Goal: Information Seeking & Learning: Learn about a topic

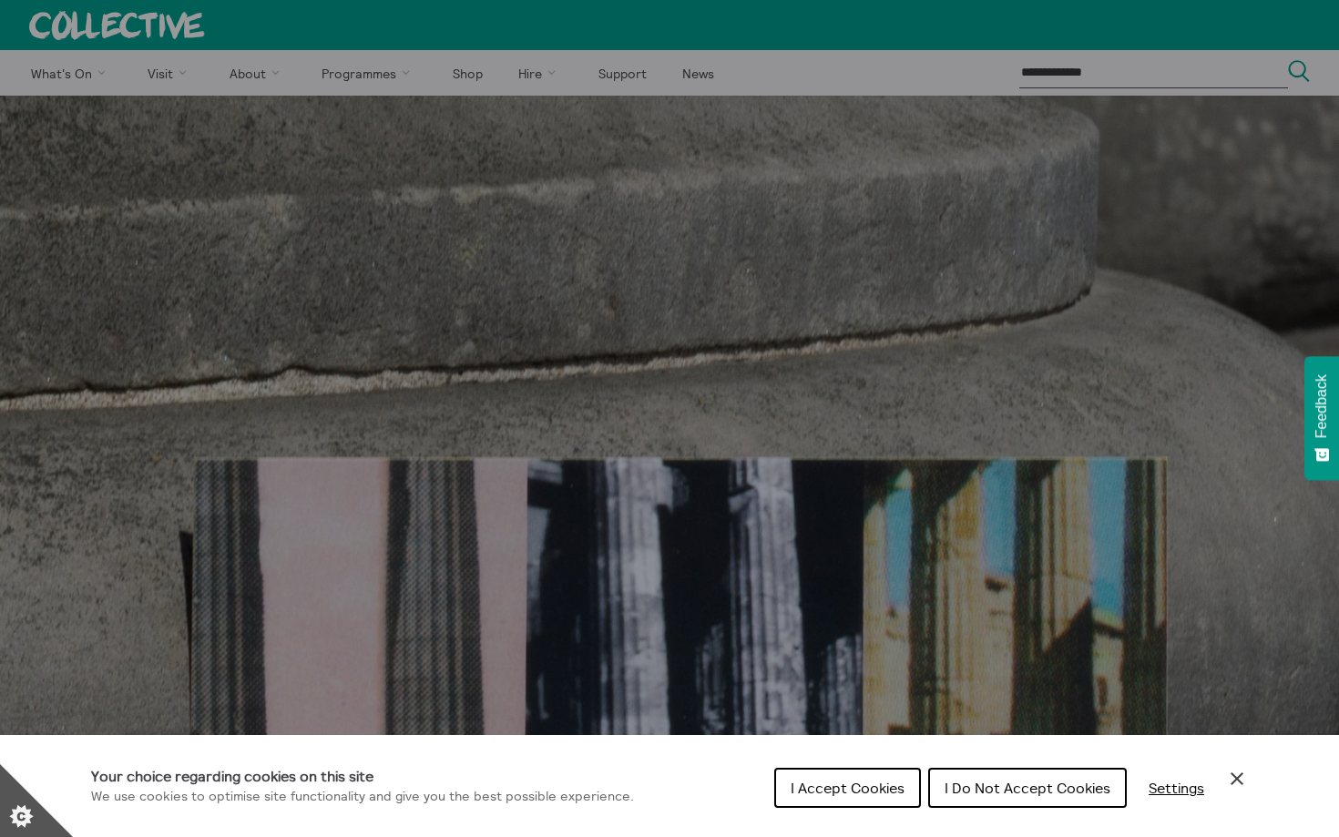
click at [862, 797] on button "I Accept Cookies" at bounding box center [847, 788] width 147 height 40
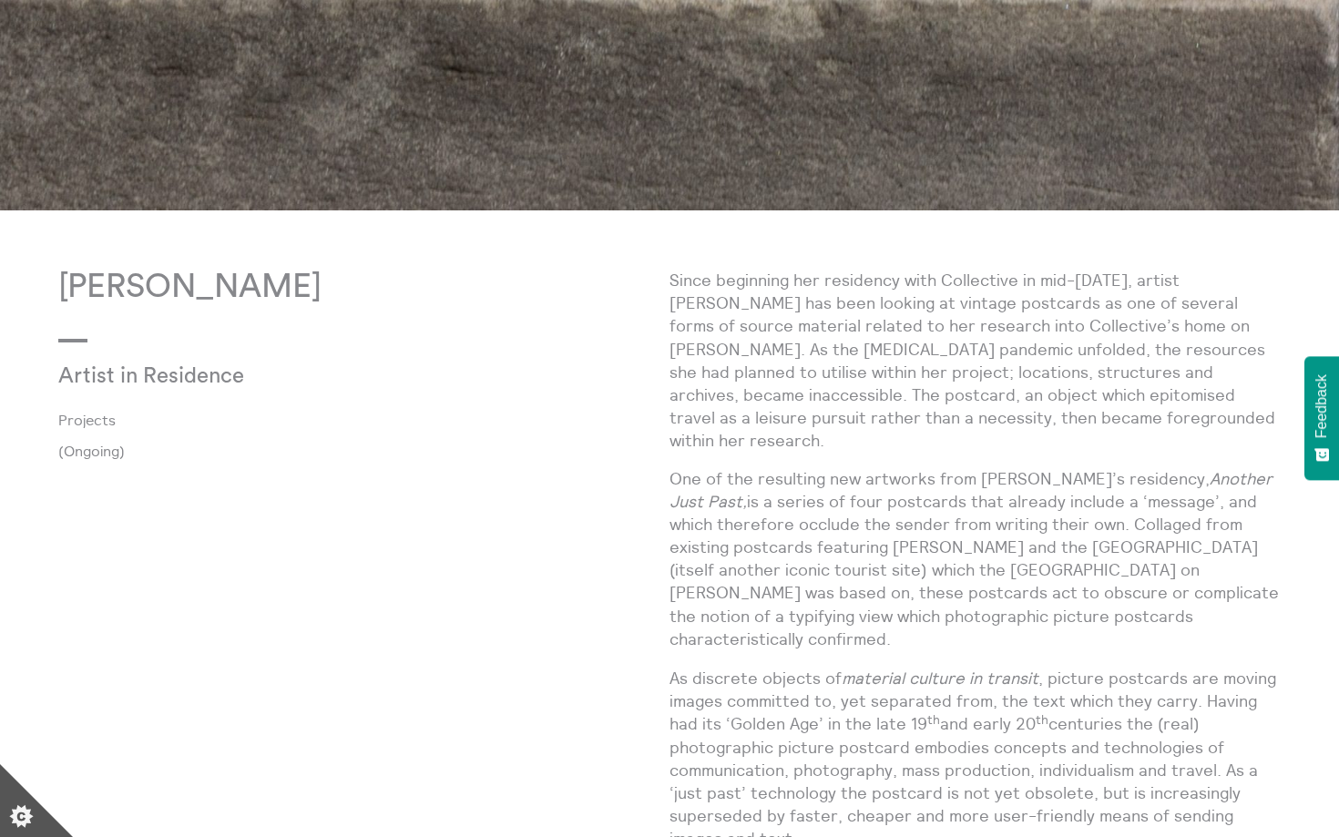
scroll to position [1407, 0]
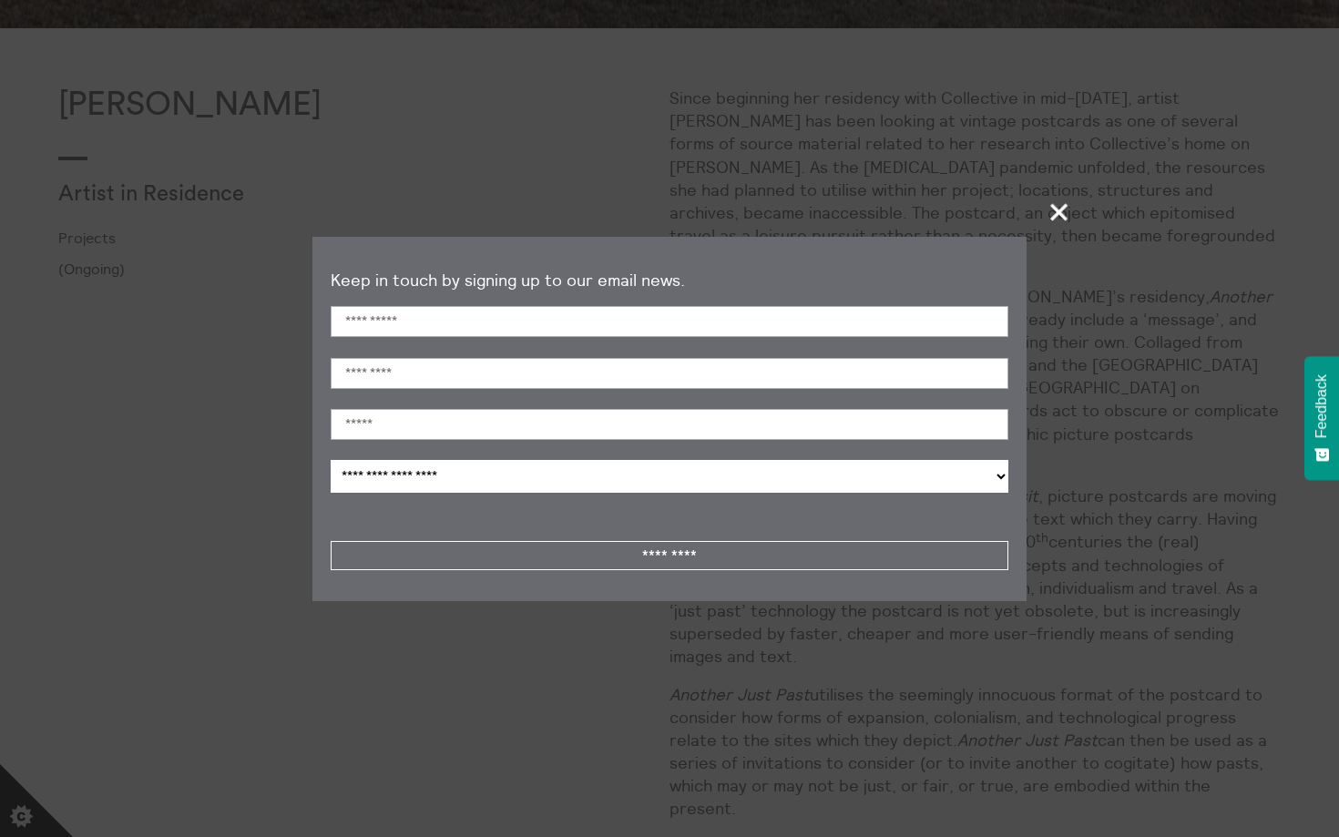
click at [1067, 210] on span "+" at bounding box center [1060, 212] width 54 height 54
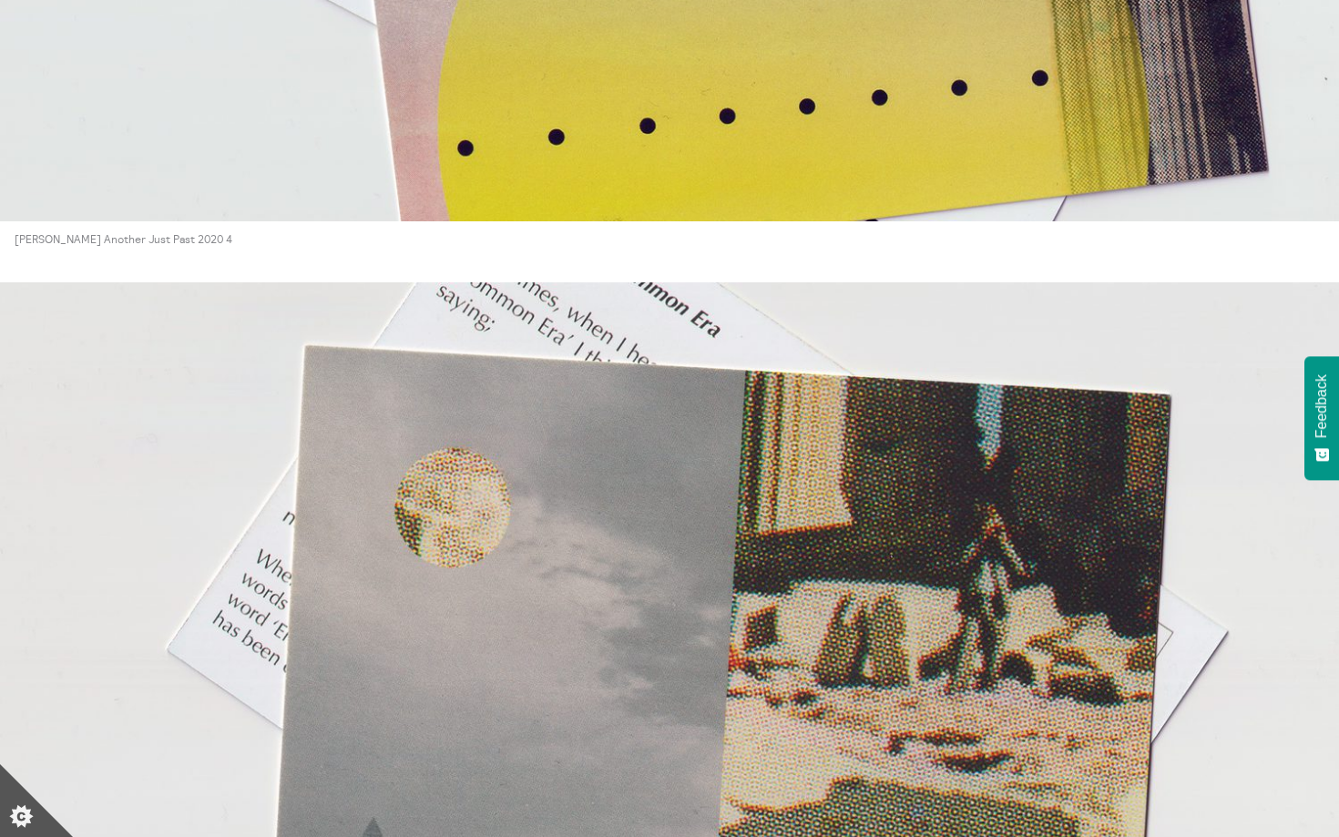
scroll to position [5199, 0]
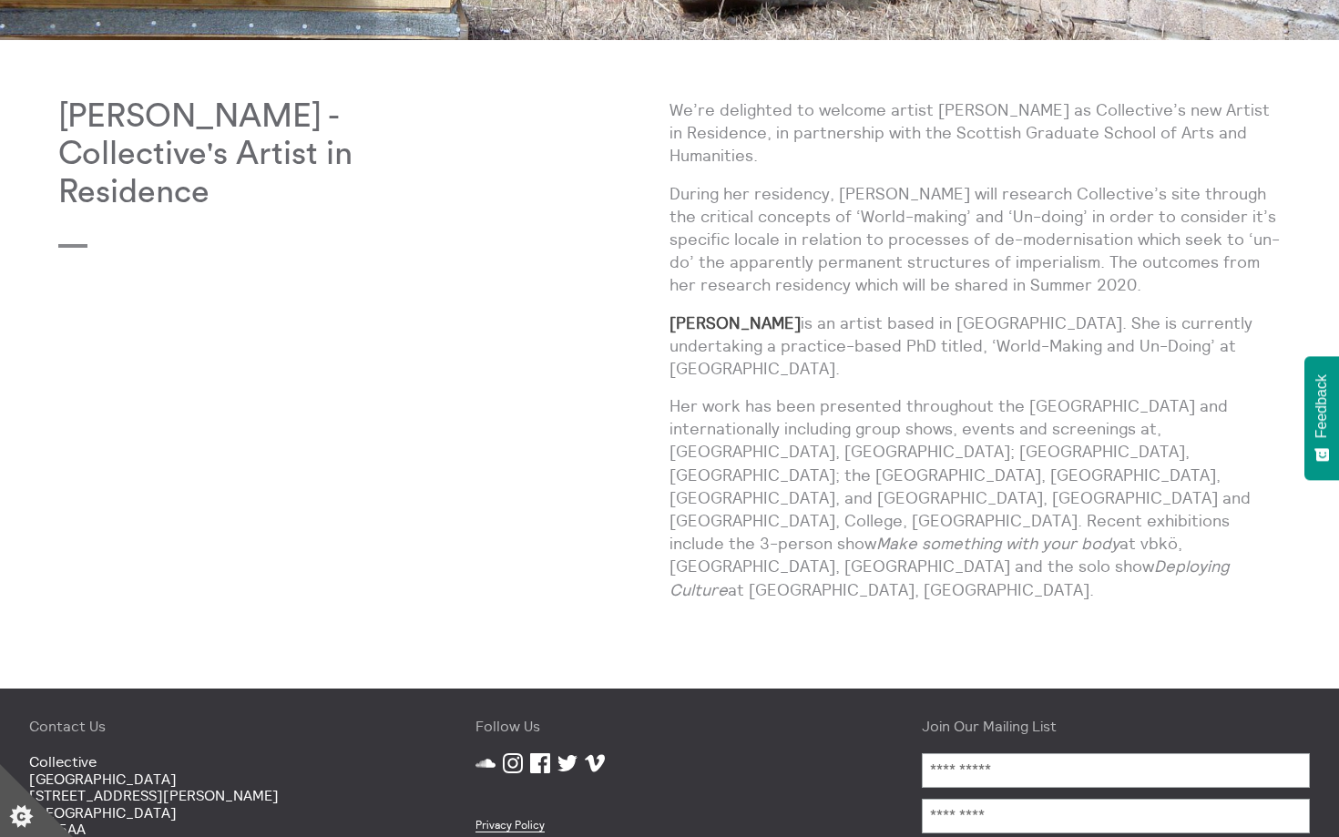
scroll to position [782, 0]
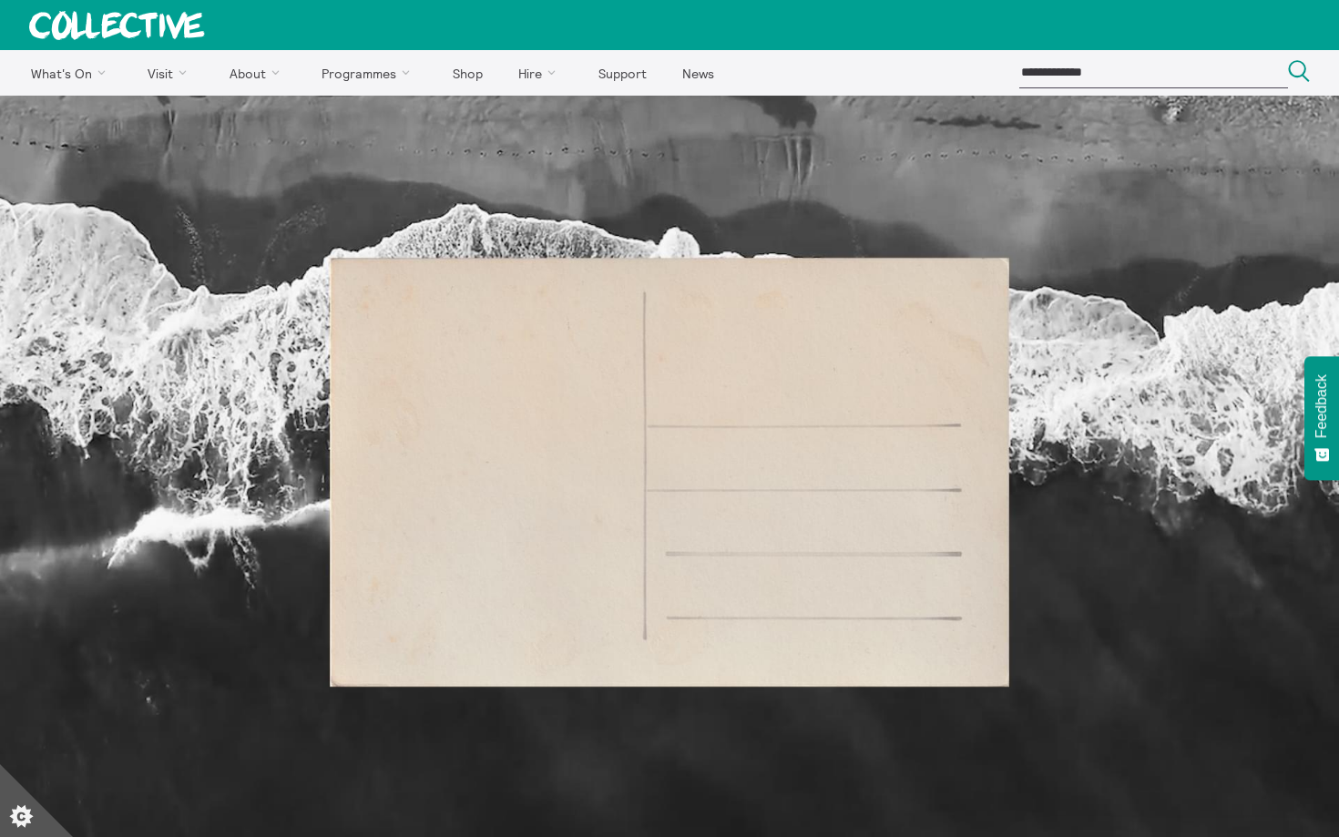
click at [480, 424] on img at bounding box center [669, 472] width 1339 height 753
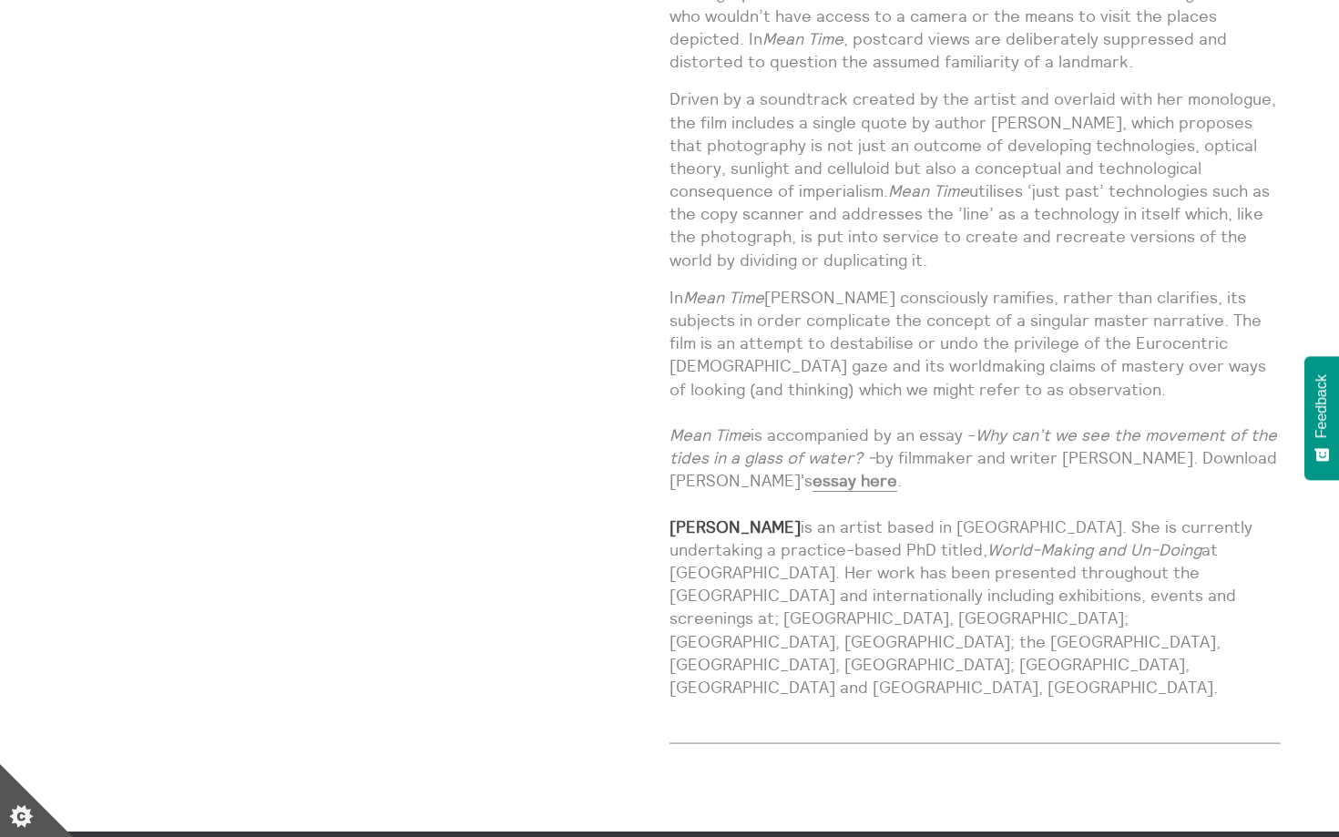
scroll to position [1469, 0]
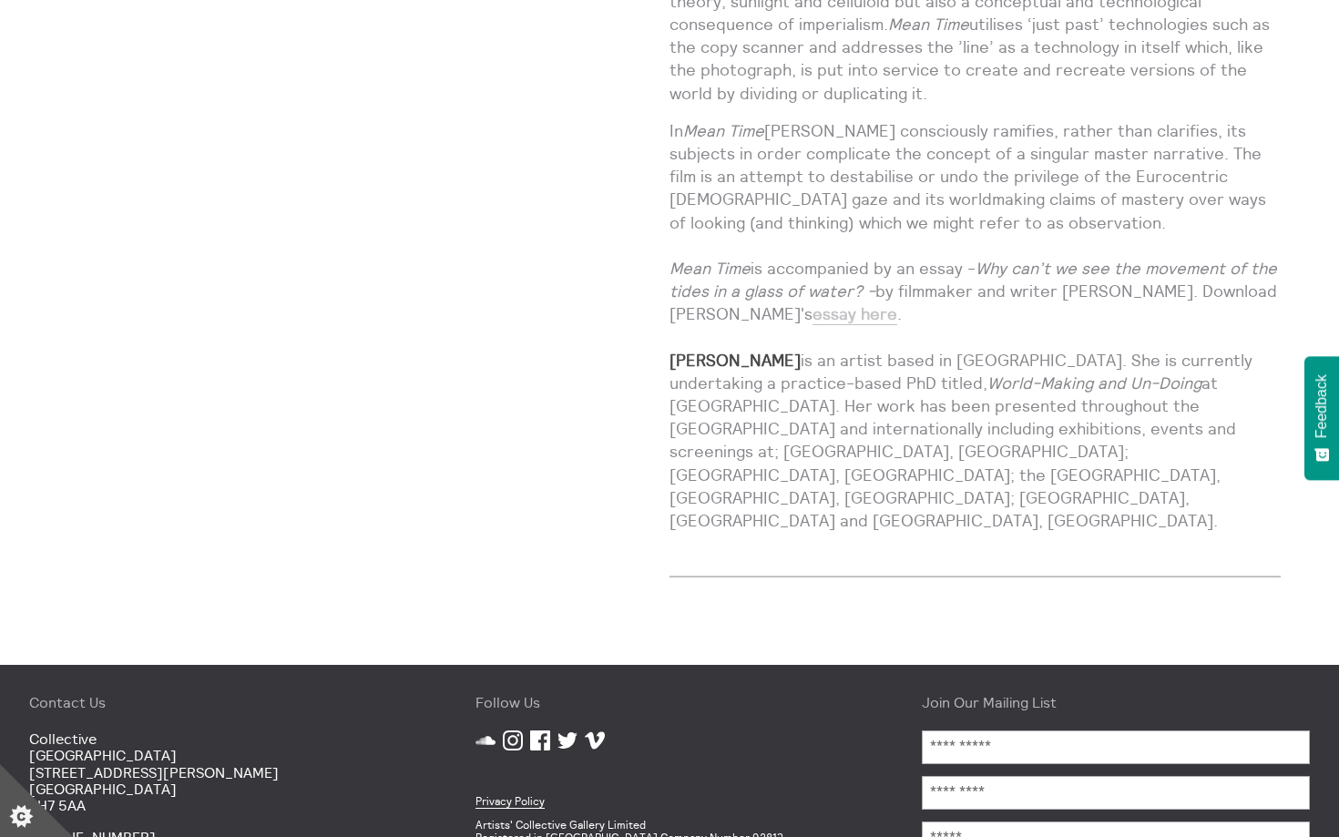
click at [856, 303] on link "essay here" at bounding box center [855, 314] width 85 height 22
